Goal: Task Accomplishment & Management: Manage account settings

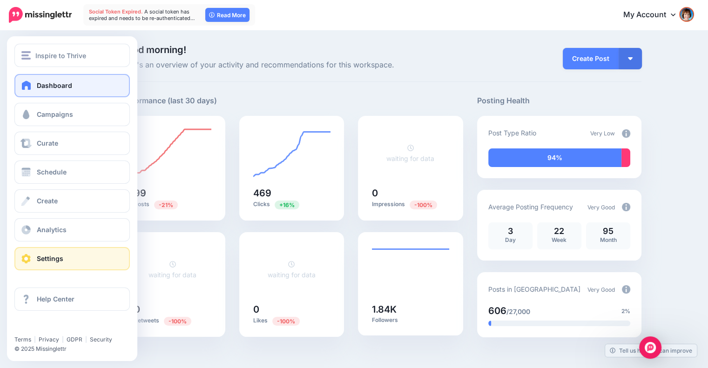
click at [46, 262] on span "Settings" at bounding box center [50, 259] width 27 height 8
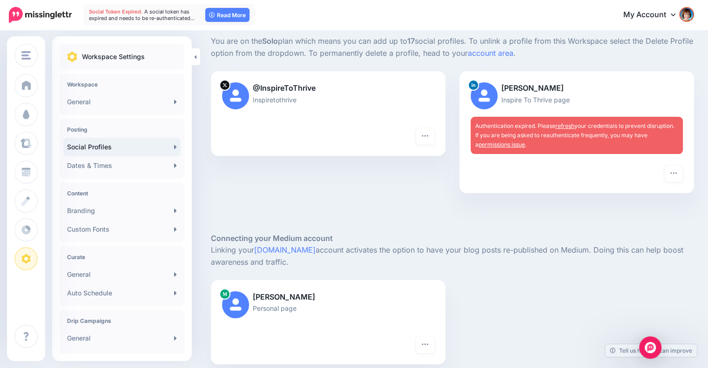
scroll to position [77, 0]
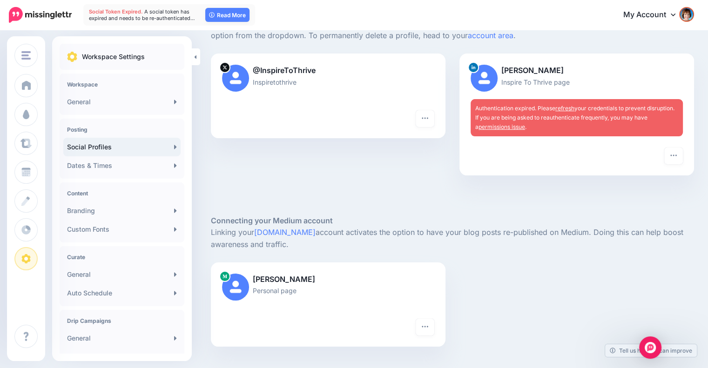
click at [527, 70] on p "[PERSON_NAME]" at bounding box center [576, 71] width 212 height 12
click at [573, 107] on link "refresh" at bounding box center [564, 108] width 19 height 7
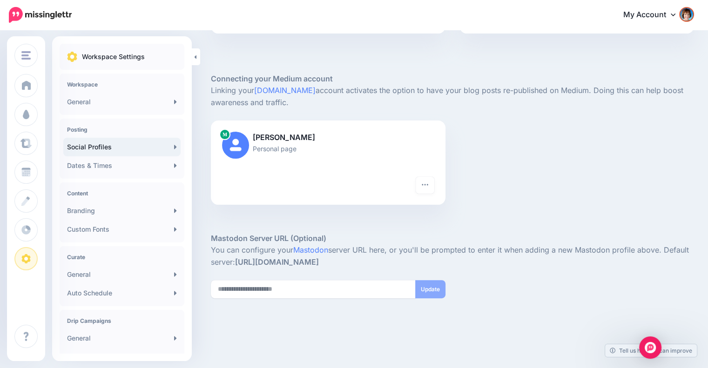
scroll to position [240, 0]
